Goal: Information Seeking & Learning: Learn about a topic

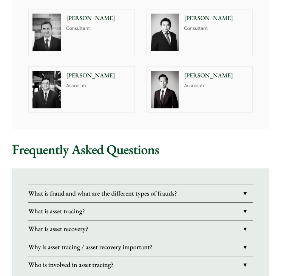
scroll to position [756, 0]
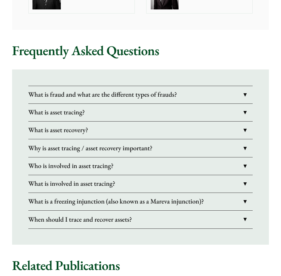
click at [204, 134] on link "What is asset recovery?" at bounding box center [140, 130] width 225 height 17
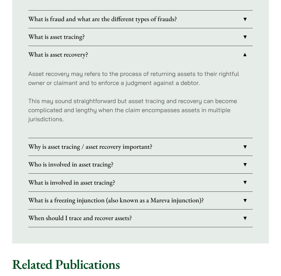
scroll to position [831, 0]
click at [206, 150] on link "Why is asset tracing / asset recovery important?" at bounding box center [140, 146] width 225 height 17
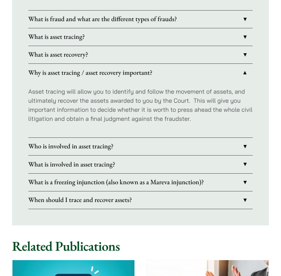
click at [200, 143] on link "Who is involved in asset tracing?" at bounding box center [140, 146] width 225 height 17
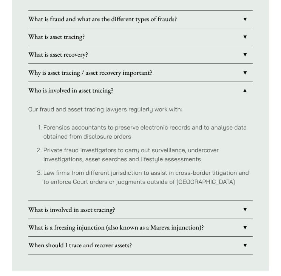
click at [197, 207] on link "What is involved in asset tracing?" at bounding box center [140, 209] width 225 height 17
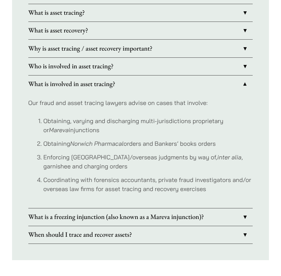
scroll to position [869, 0]
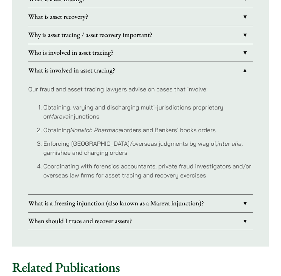
click at [199, 200] on link "What is a freezing injunction (also known as a Mareva injunction)?" at bounding box center [140, 203] width 225 height 17
